Goal: Navigation & Orientation: Find specific page/section

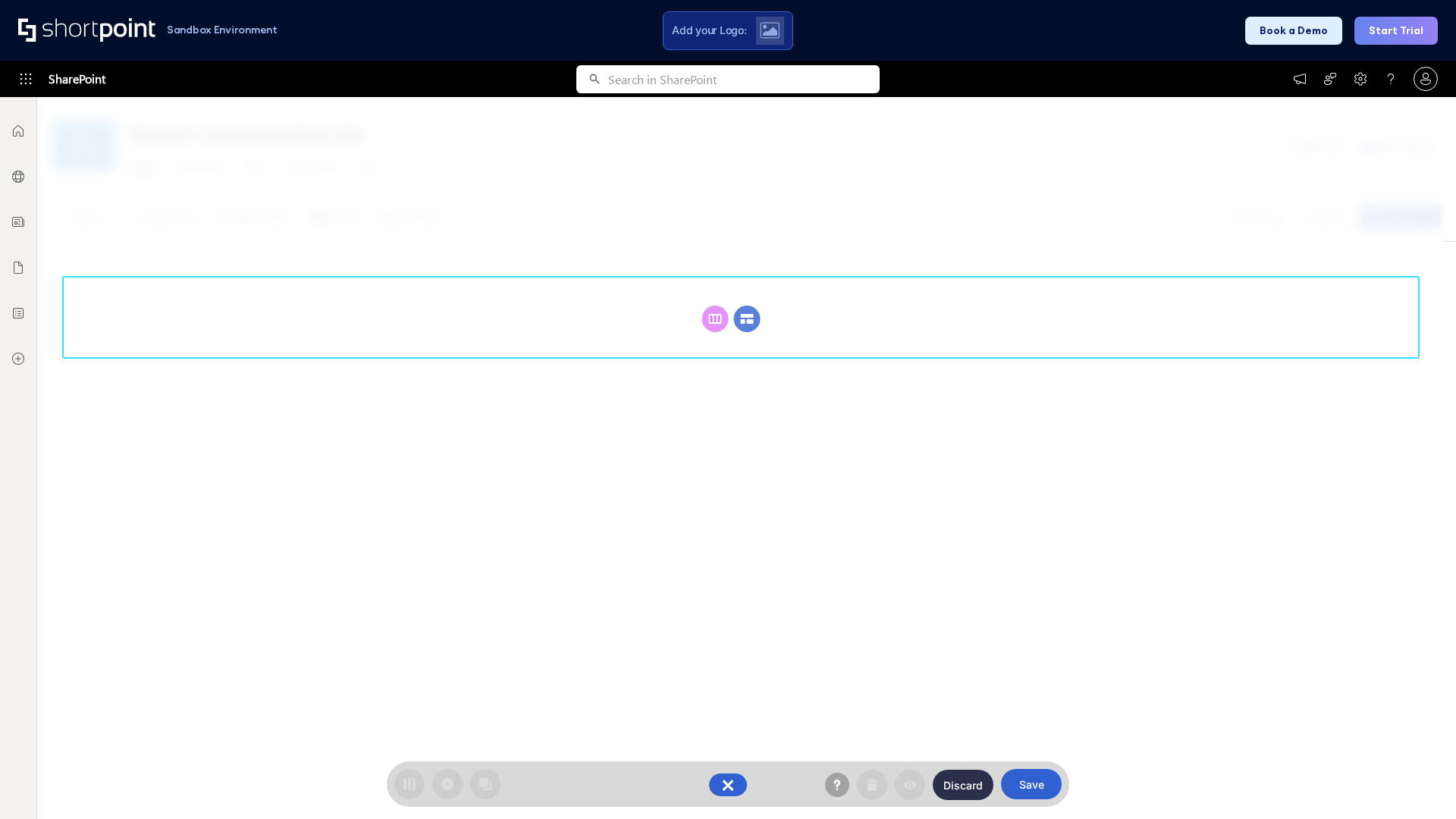
scroll to position [208, 0]
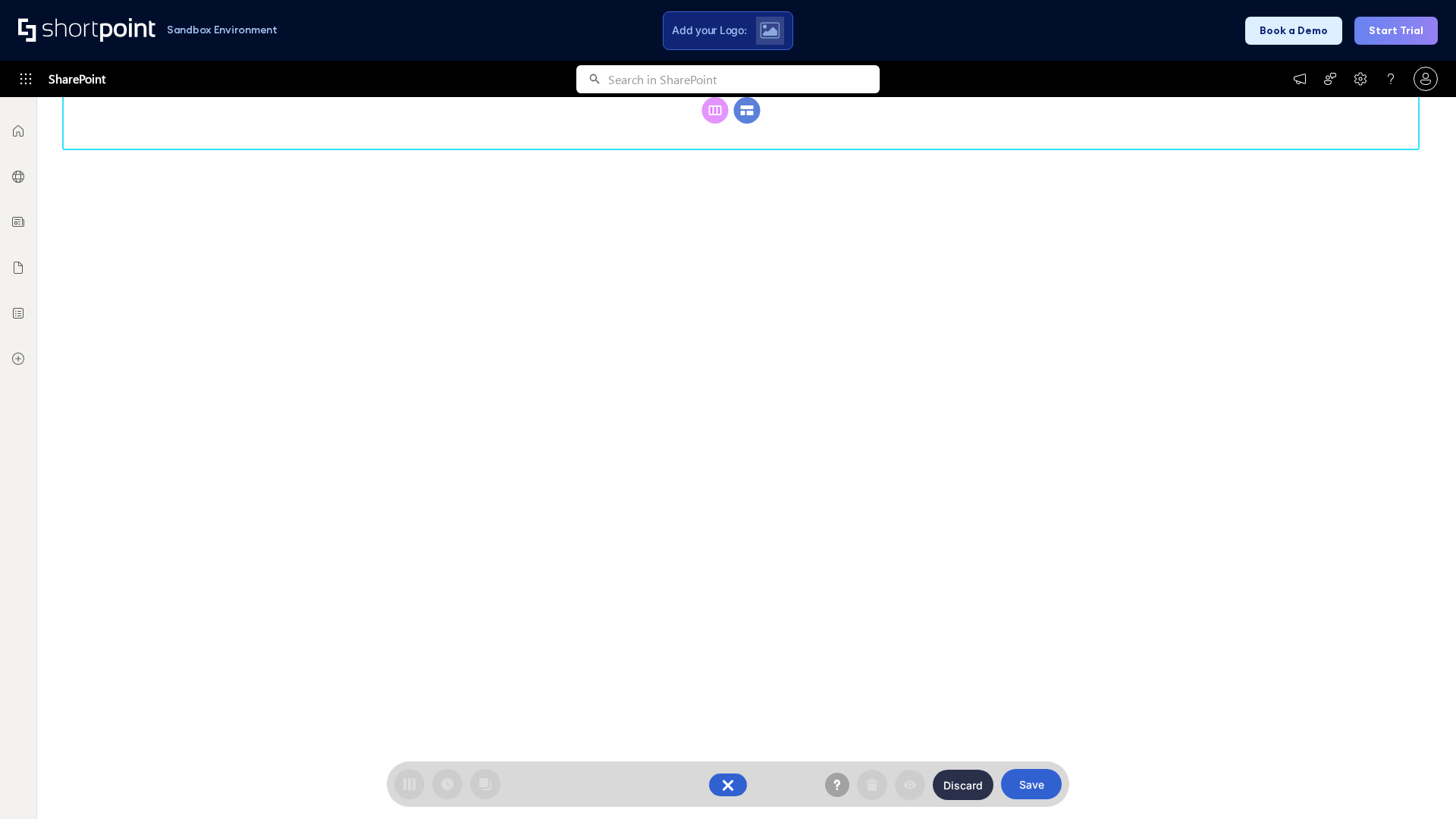
click at [747, 124] on circle at bounding box center [747, 110] width 27 height 27
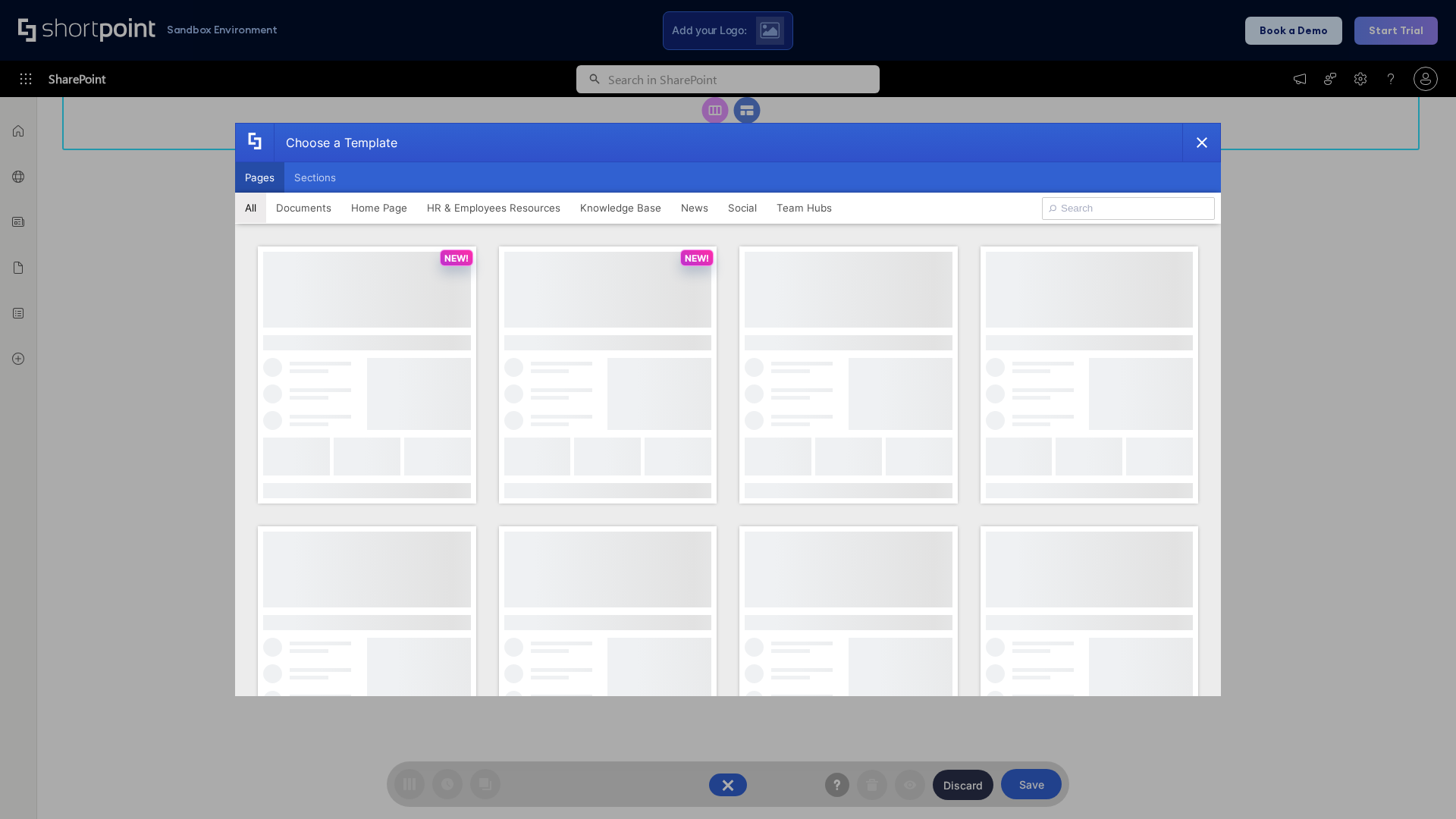
scroll to position [0, 0]
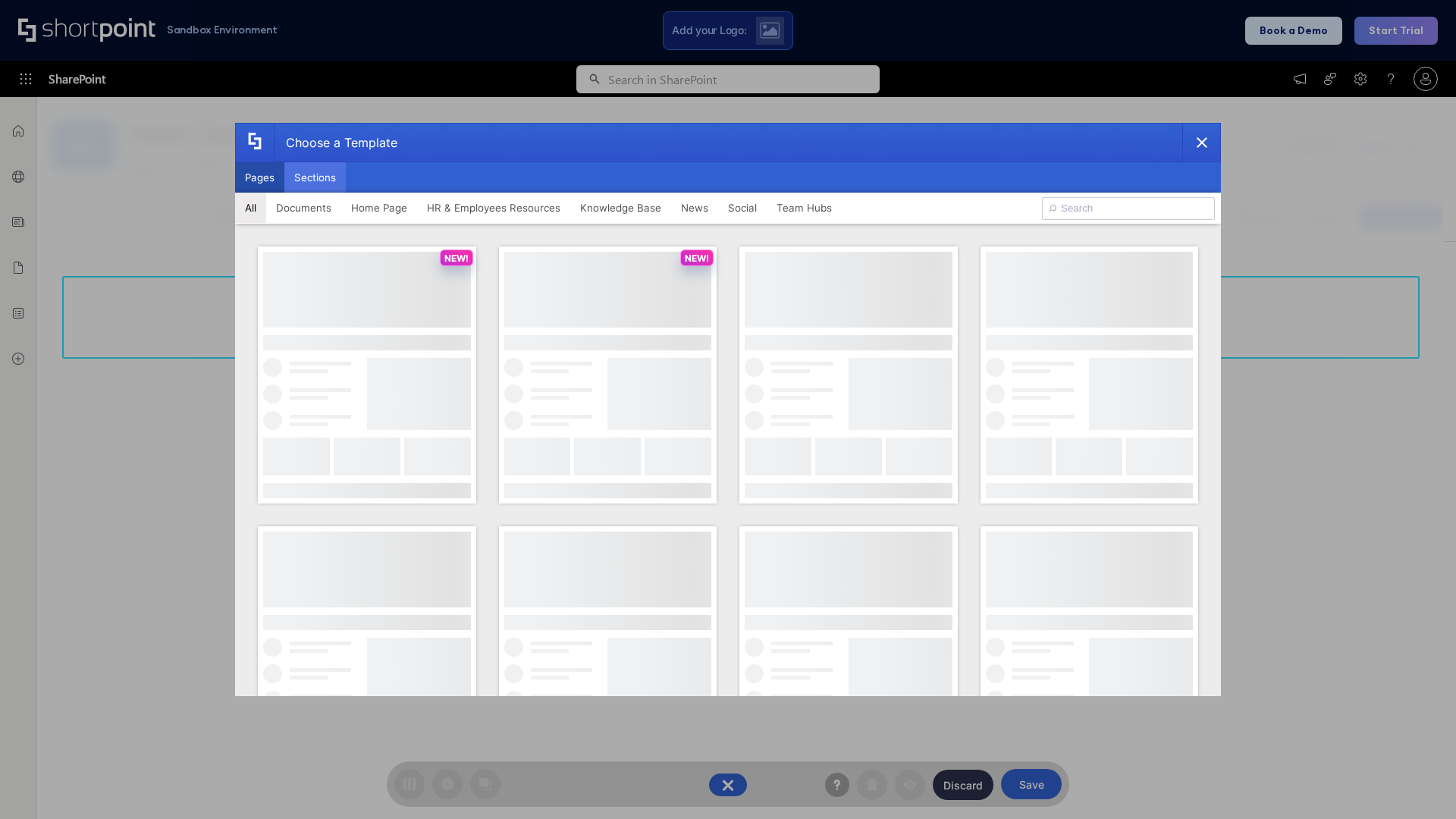
click at [314, 177] on button "Sections" at bounding box center [314, 177] width 61 height 30
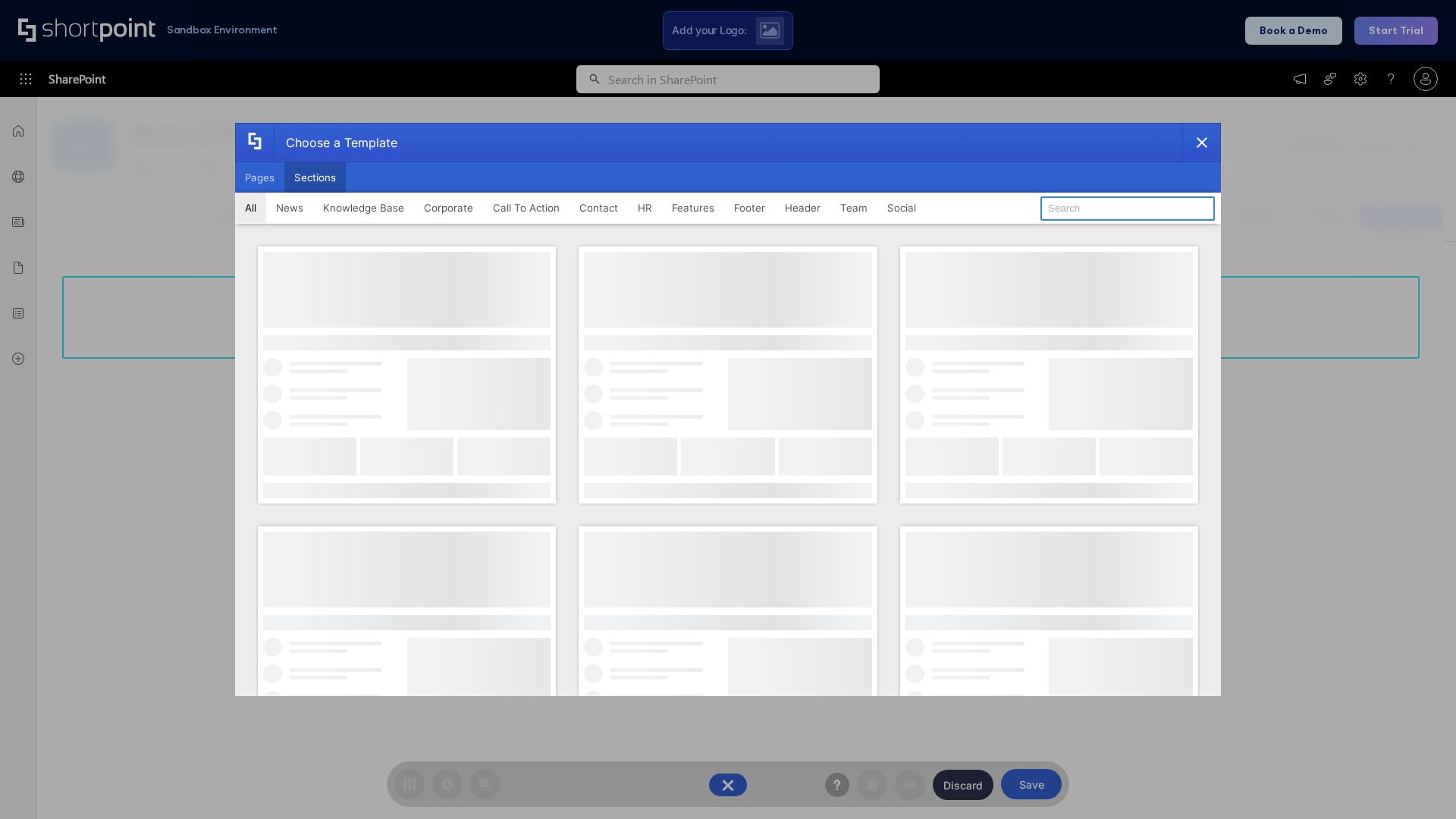
type input "Contact Us 2"
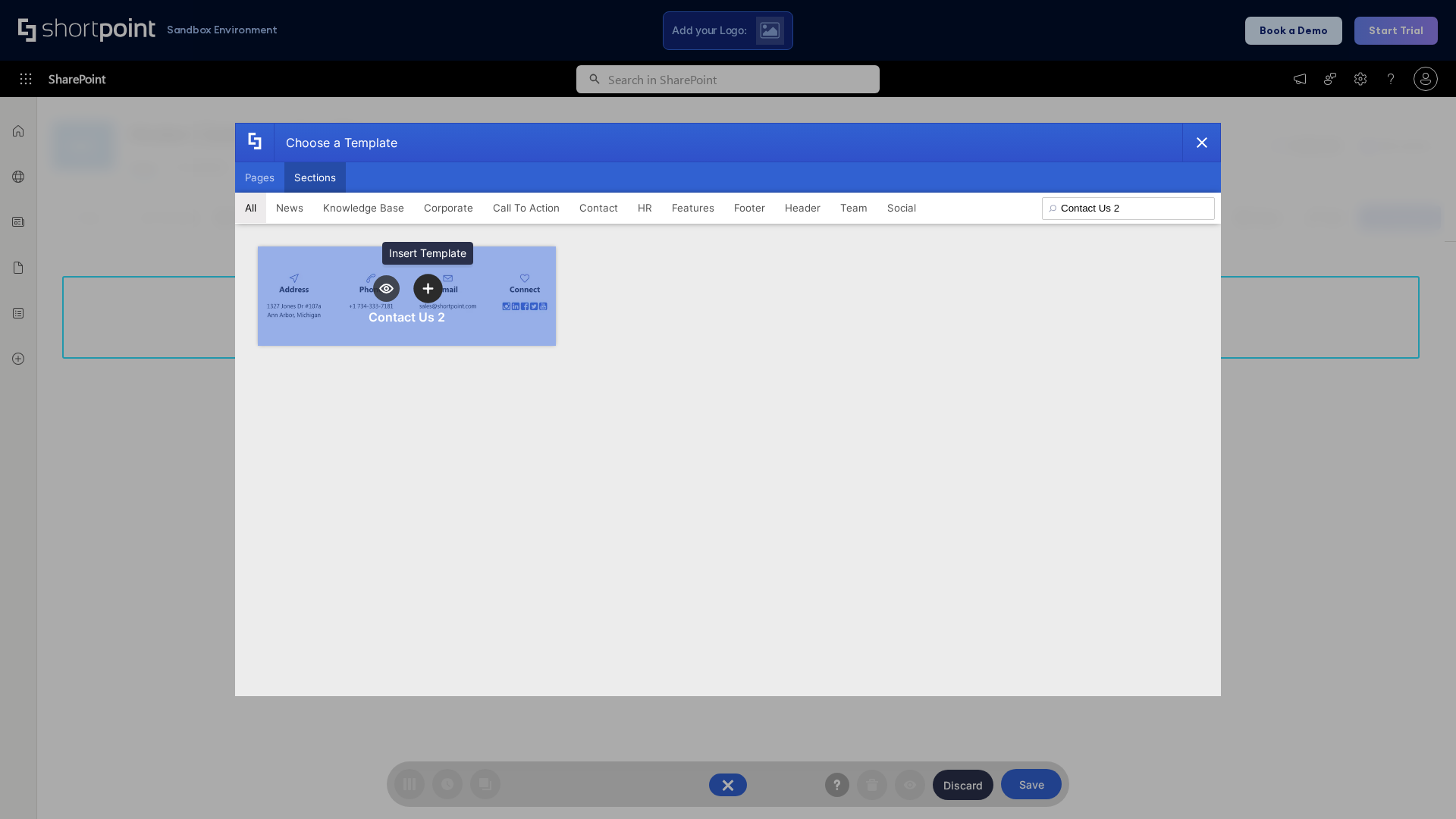
click at [428, 289] on icon "template selector" at bounding box center [427, 288] width 10 height 10
